Goal: Task Accomplishment & Management: Use online tool/utility

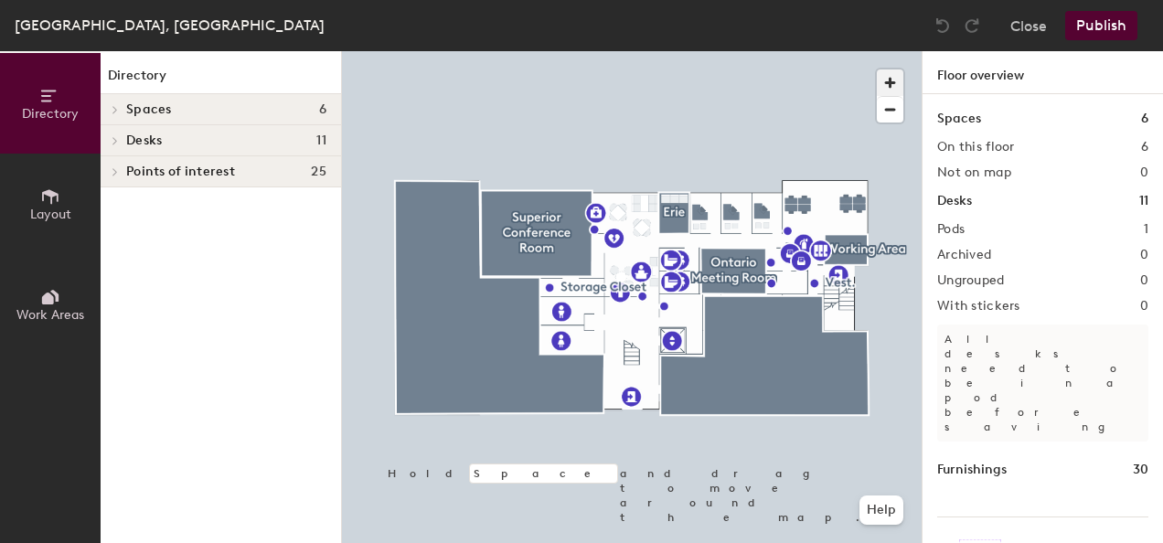
click at [901, 74] on span "button" at bounding box center [890, 82] width 27 height 27
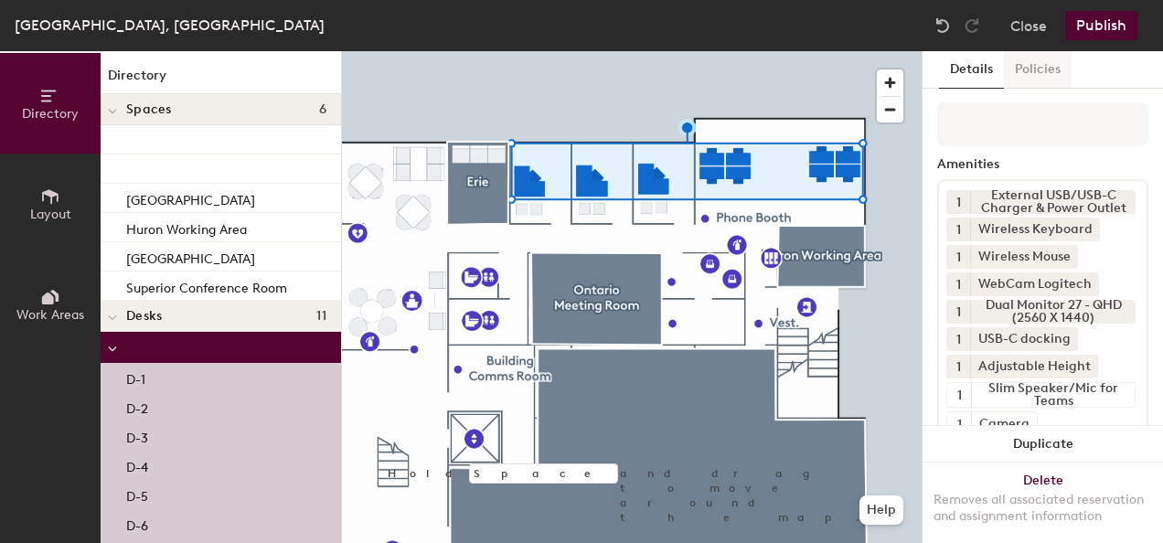
click at [1020, 72] on button "Policies" at bounding box center [1038, 69] width 68 height 37
click at [1028, 69] on button "Policies" at bounding box center [1038, 69] width 68 height 37
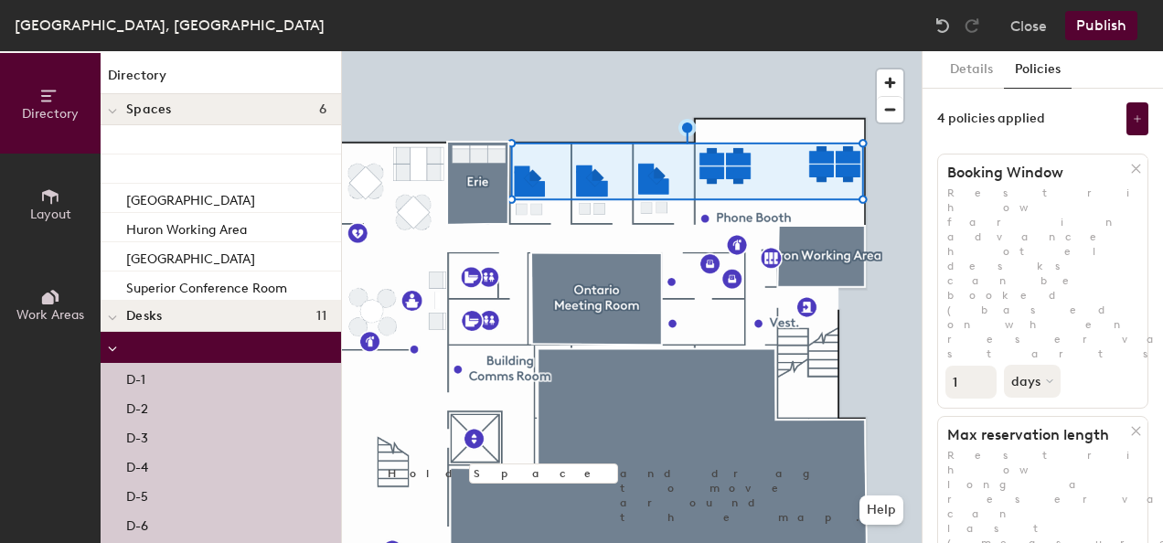
click at [1114, 175] on h1 "Booking Window" at bounding box center [1034, 173] width 193 height 18
click at [1132, 171] on icon at bounding box center [1136, 169] width 8 height 8
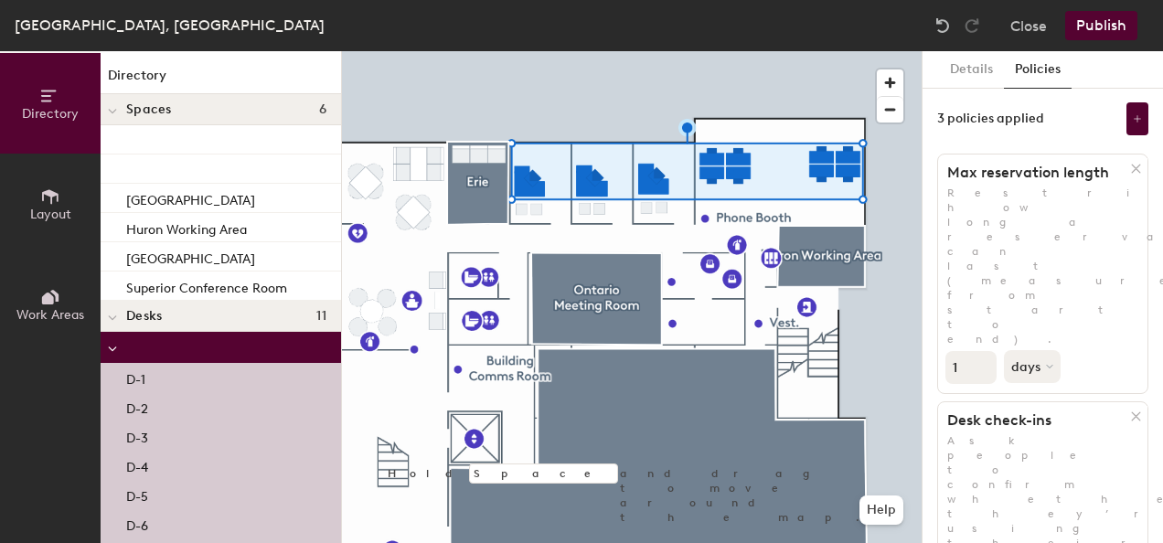
click at [1132, 171] on icon at bounding box center [1136, 169] width 8 height 8
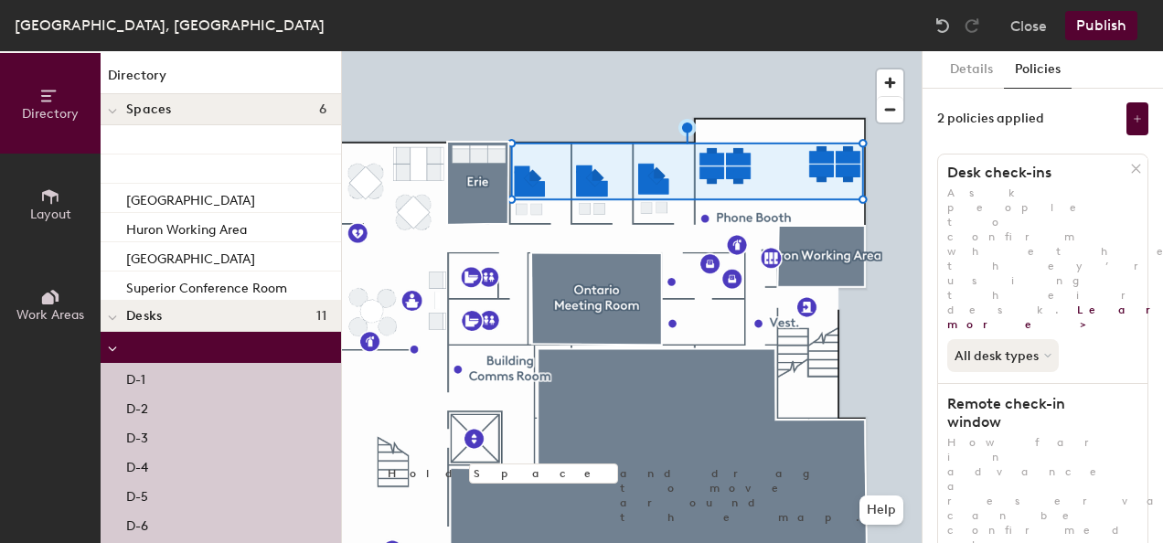
click at [1093, 33] on button "Publish" at bounding box center [1101, 25] width 72 height 29
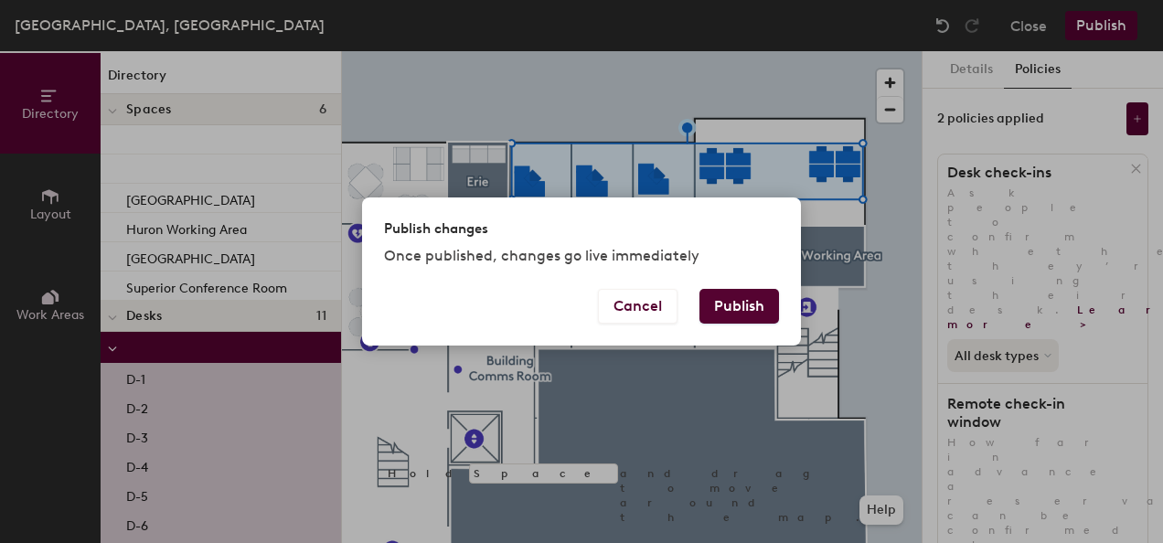
click at [763, 307] on button "Publish" at bounding box center [739, 306] width 80 height 35
